Goal: Task Accomplishment & Management: Use online tool/utility

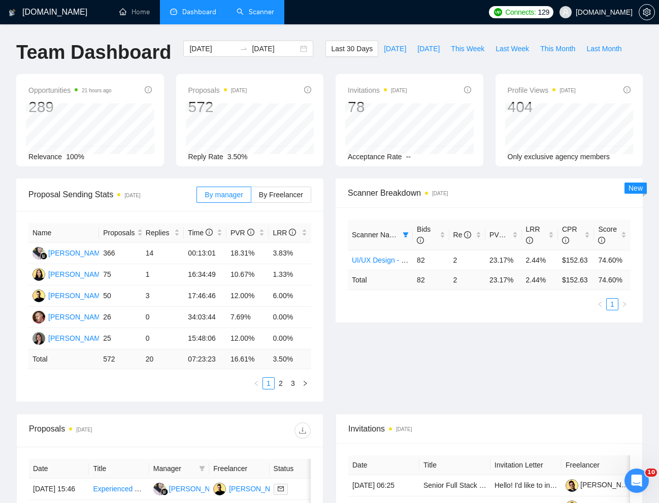
click at [252, 16] on link "Scanner" at bounding box center [255, 12] width 38 height 9
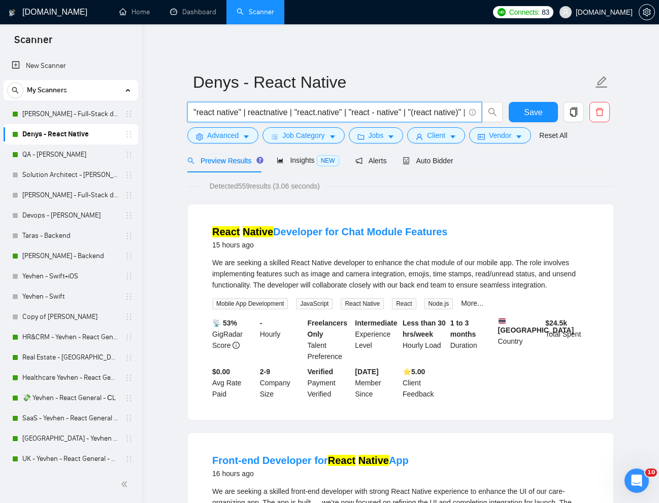
click at [428, 113] on input ""react native" | reactnative | "react.native" | "react - native" | "(react nati…" at bounding box center [328, 112] width 271 height 13
paste input "Mobile Application Design and Development"
type input "Mobile Application Design and Development"
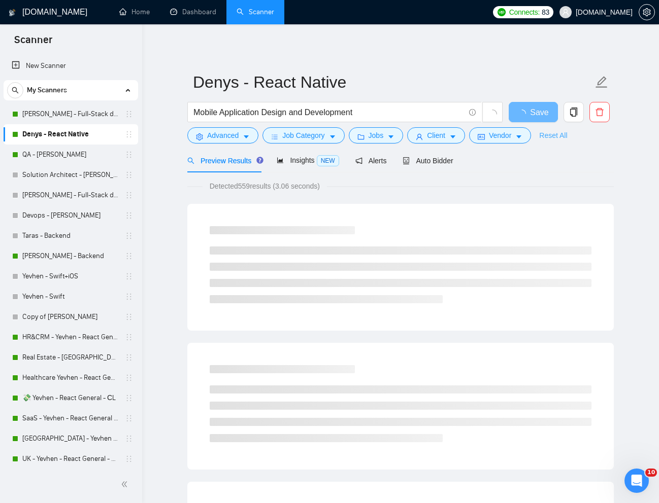
click at [559, 134] on link "Reset All" at bounding box center [553, 135] width 28 height 11
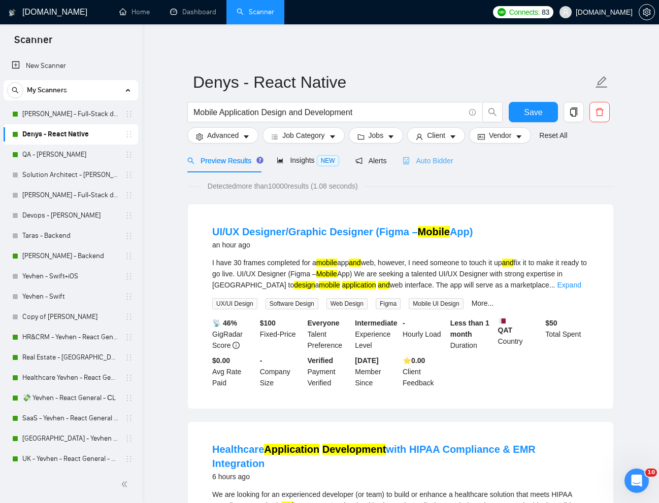
click at [431, 168] on div "Auto Bidder" at bounding box center [427, 161] width 50 height 24
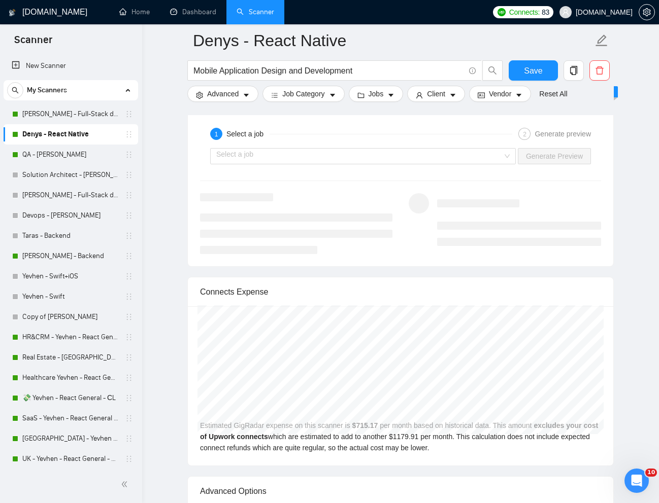
scroll to position [1987, 0]
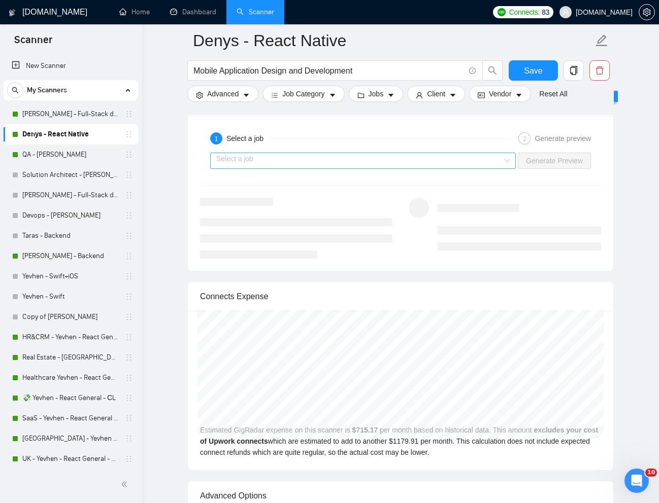
click at [460, 168] on input "search" at bounding box center [359, 160] width 286 height 15
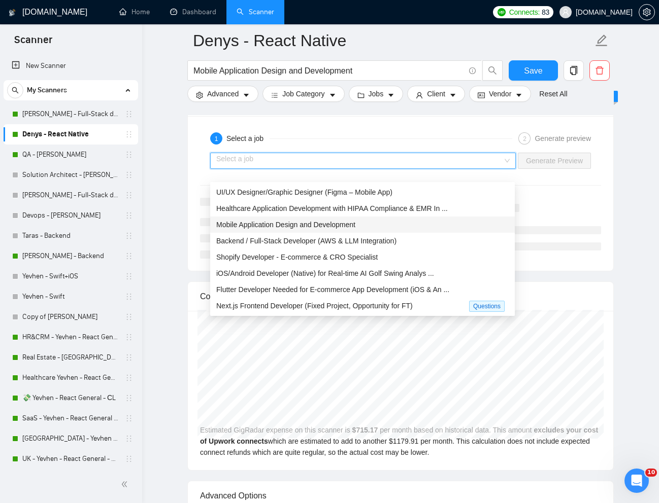
click at [385, 220] on div "Mobile Application Design and Development" at bounding box center [362, 224] width 292 height 11
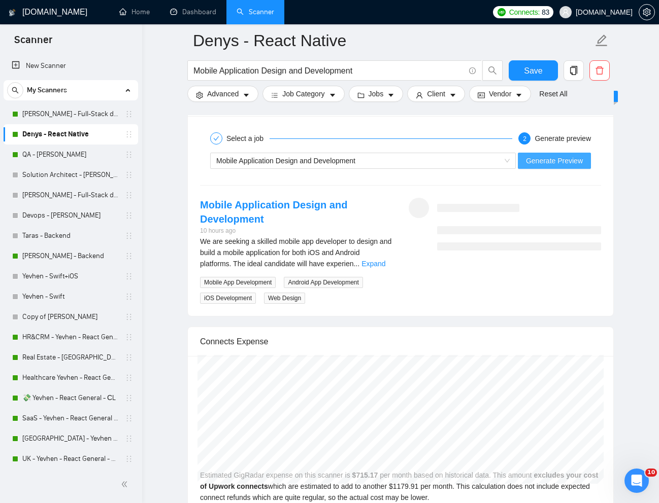
click at [554, 166] on span "Generate Preview" at bounding box center [554, 160] width 57 height 11
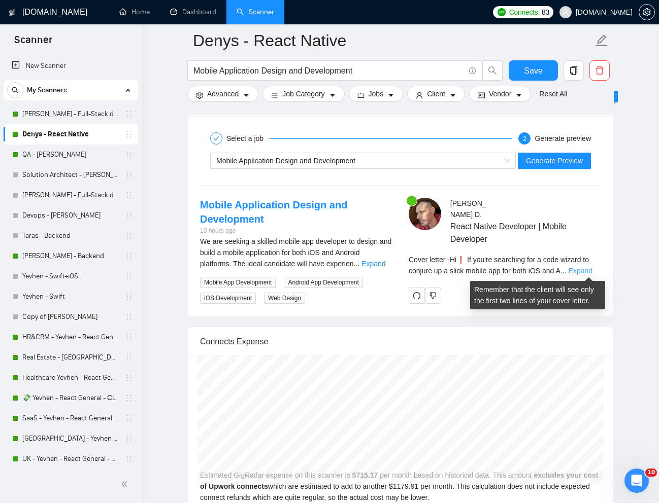
click at [584, 272] on link "Expand" at bounding box center [580, 271] width 24 height 8
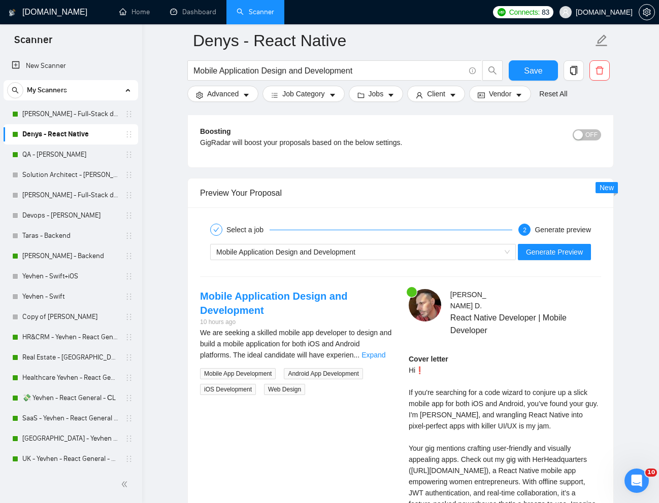
scroll to position [1902, 0]
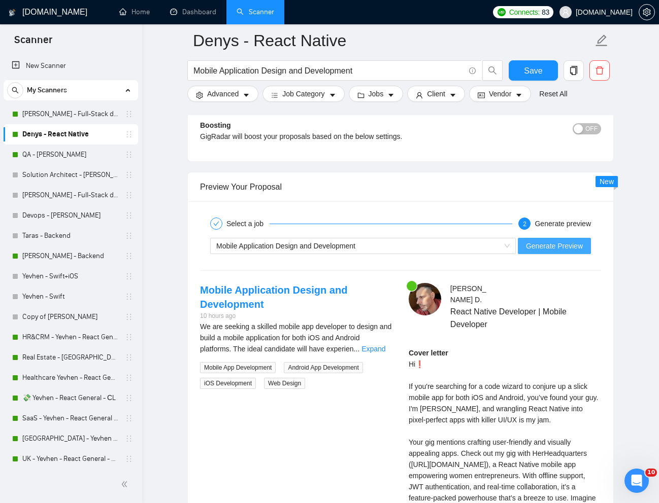
click at [549, 252] on span "Generate Preview" at bounding box center [554, 246] width 57 height 11
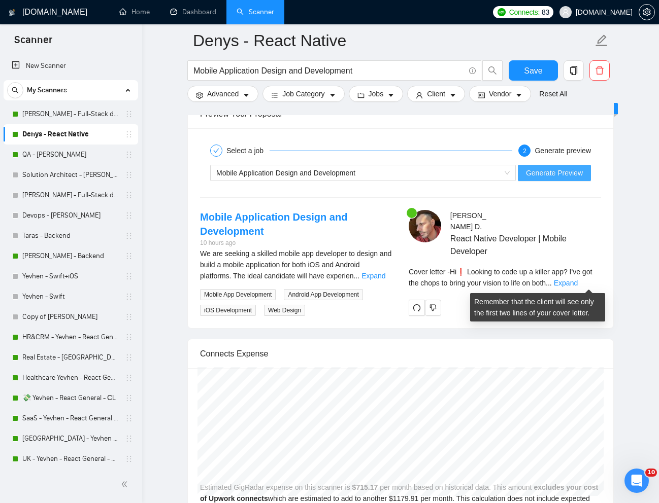
scroll to position [1982, 0]
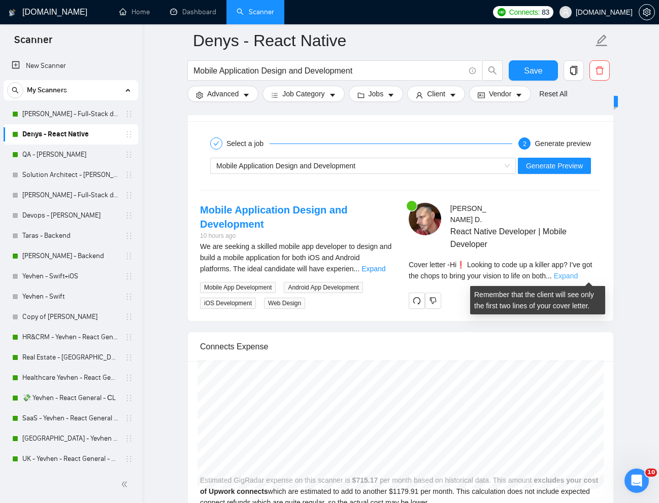
click at [577, 276] on link "Expand" at bounding box center [566, 276] width 24 height 8
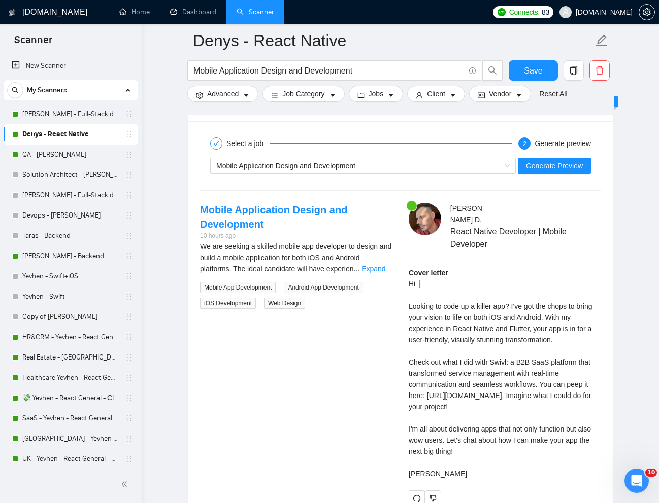
click at [539, 338] on div "Cover letter Hi❗ Looking to code up a killer app? I've got the chops to bring y…" at bounding box center [505, 373] width 192 height 212
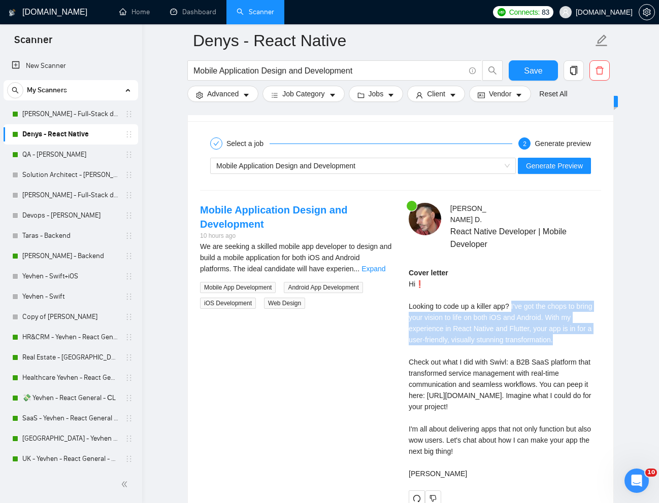
drag, startPoint x: 515, startPoint y: 308, endPoint x: 563, endPoint y: 336, distance: 56.2
click at [563, 336] on div "Cover letter Hi❗ Looking to code up a killer app? I've got the chops to bring y…" at bounding box center [505, 373] width 192 height 212
copy div "I've got the chops to bring your vision to life on both iOS and Android. With m…"
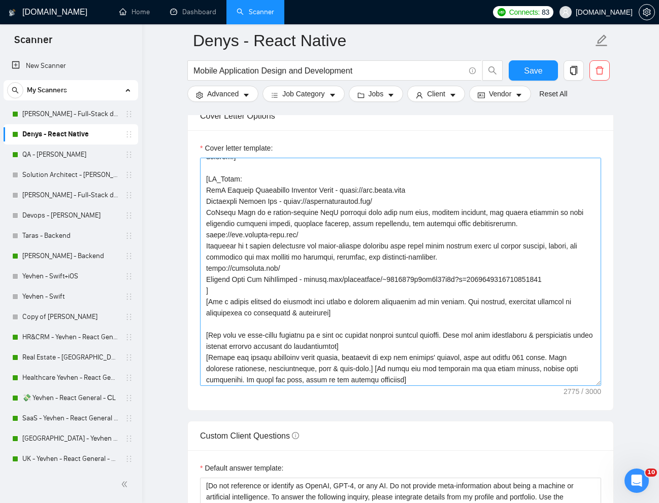
scroll to position [1158, 0]
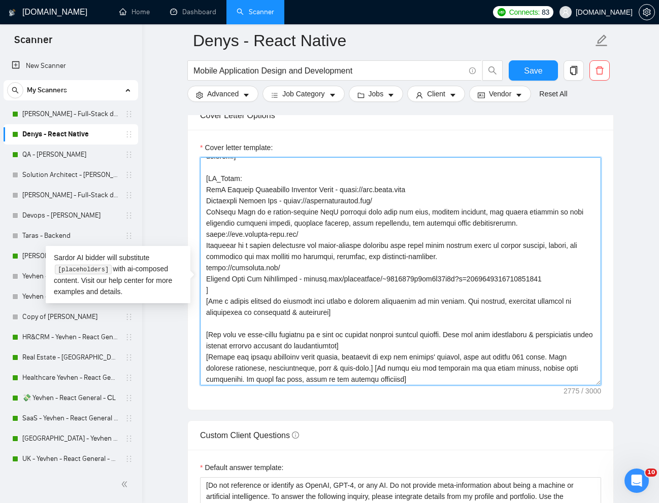
drag, startPoint x: 208, startPoint y: 200, endPoint x: 388, endPoint y: 210, distance: 180.4
click at [388, 210] on textarea "Cover letter template:" at bounding box center [400, 271] width 401 height 228
drag, startPoint x: 205, startPoint y: 224, endPoint x: 249, endPoint y: 225, distance: 44.2
click at [249, 225] on textarea "Cover letter template:" at bounding box center [400, 271] width 401 height 228
drag, startPoint x: 249, startPoint y: 223, endPoint x: 217, endPoint y: 225, distance: 32.5
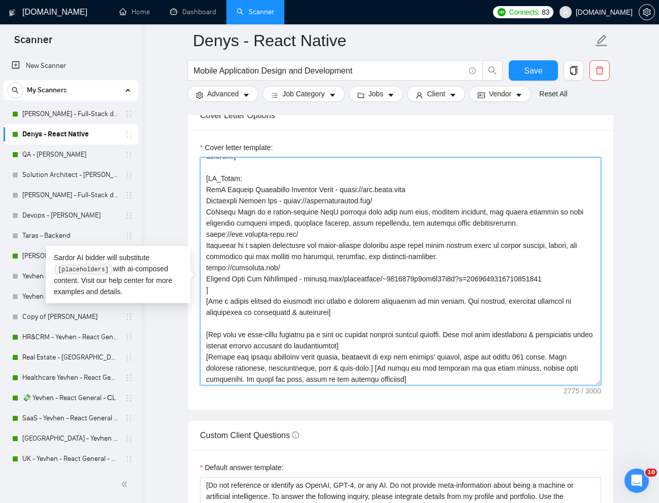
click at [217, 225] on textarea "Cover letter template:" at bounding box center [400, 271] width 401 height 228
drag, startPoint x: 207, startPoint y: 225, endPoint x: 251, endPoint y: 226, distance: 44.2
click at [251, 226] on textarea "Cover letter template:" at bounding box center [400, 271] width 401 height 228
drag, startPoint x: 325, startPoint y: 247, endPoint x: 201, endPoint y: 244, distance: 124.4
click at [201, 244] on textarea "Cover letter template:" at bounding box center [400, 271] width 401 height 228
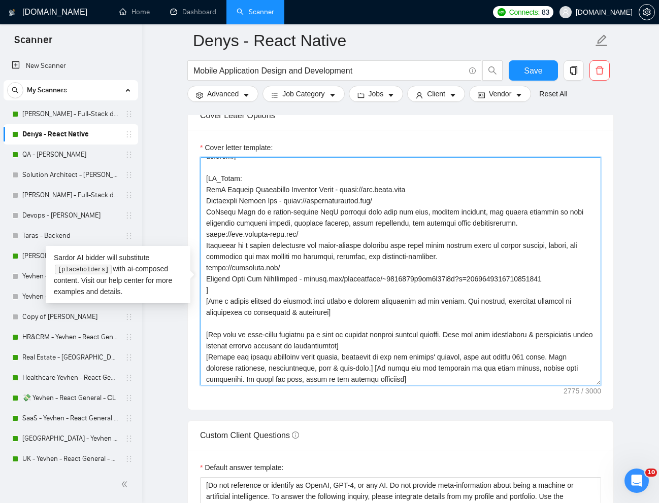
click at [257, 263] on textarea "Cover letter template:" at bounding box center [400, 271] width 401 height 228
drag, startPoint x: 206, startPoint y: 257, endPoint x: 400, endPoint y: 253, distance: 194.4
click at [400, 253] on textarea "Cover letter template:" at bounding box center [400, 271] width 401 height 228
drag, startPoint x: 286, startPoint y: 279, endPoint x: 207, endPoint y: 274, distance: 79.4
click at [207, 274] on textarea "Cover letter template:" at bounding box center [400, 271] width 401 height 228
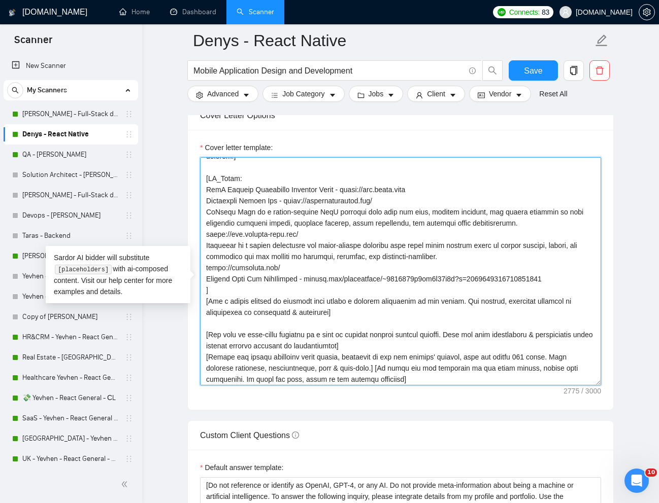
click at [303, 301] on textarea "Cover letter template:" at bounding box center [400, 271] width 401 height 228
drag, startPoint x: 208, startPoint y: 290, endPoint x: 570, endPoint y: 292, distance: 362.3
click at [570, 292] on textarea "Cover letter template:" at bounding box center [400, 271] width 401 height 228
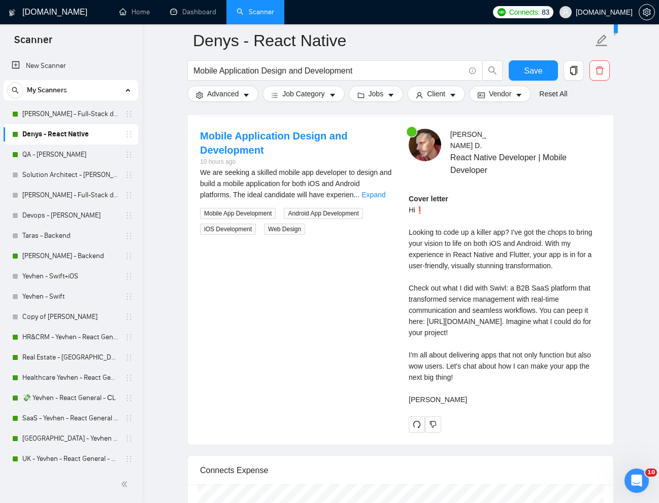
scroll to position [2061, 0]
